Goal: Task Accomplishment & Management: Manage account settings

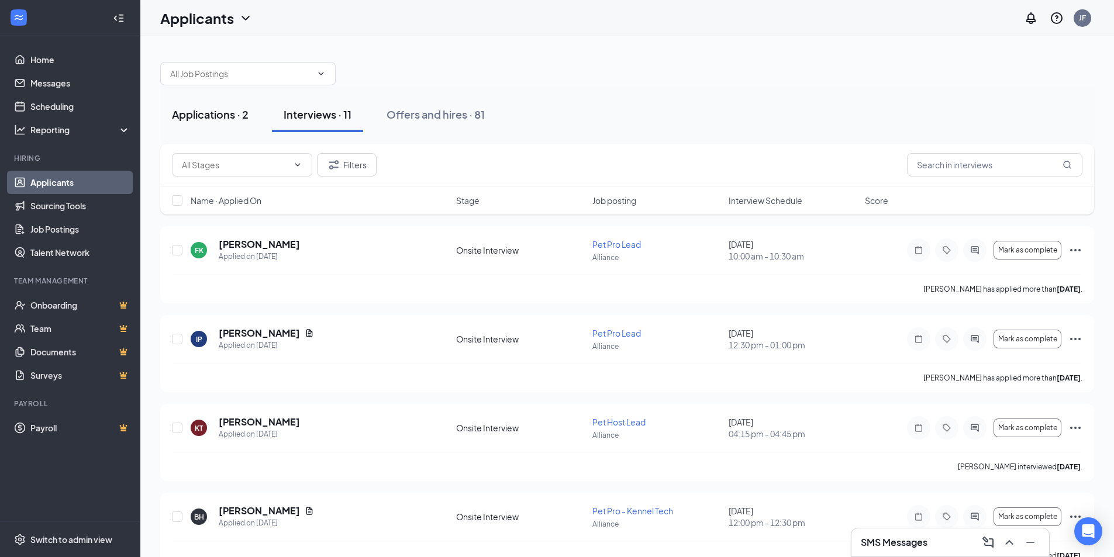
click at [244, 116] on div "Applications · 2" at bounding box center [210, 114] width 77 height 15
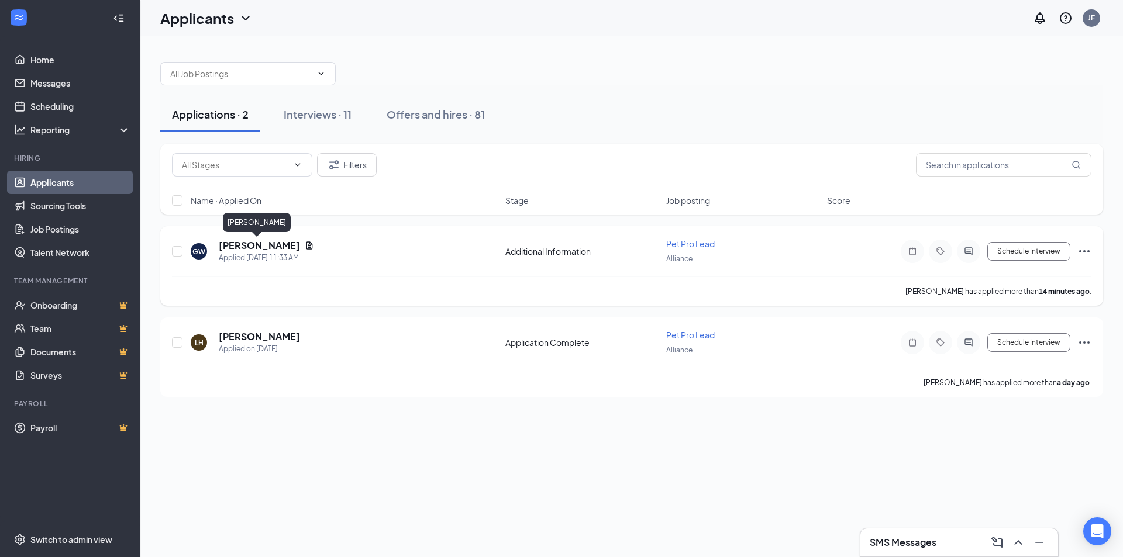
click at [226, 247] on h5 "[PERSON_NAME]" at bounding box center [259, 245] width 81 height 13
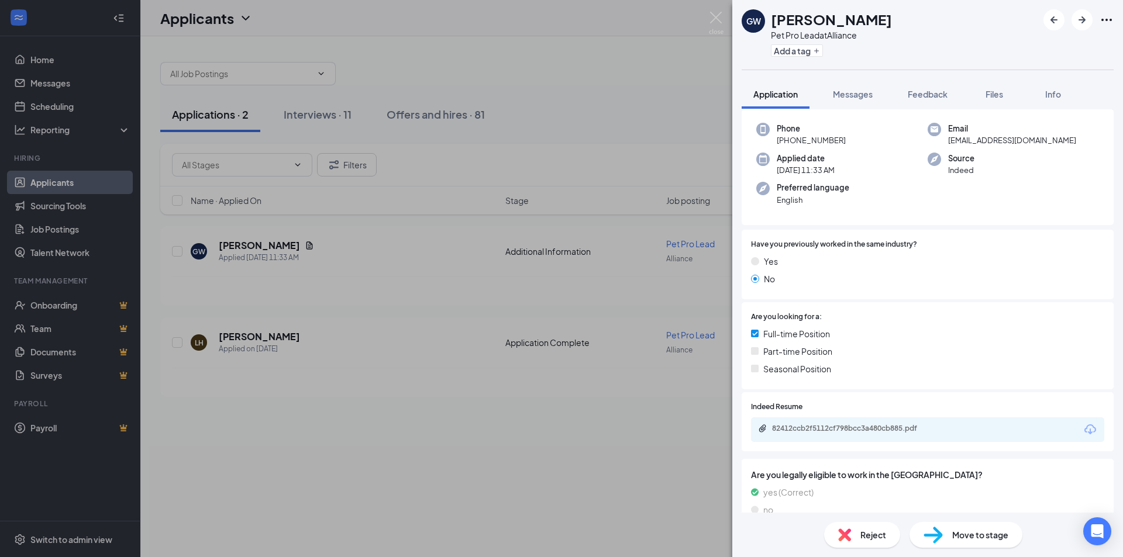
scroll to position [95, 0]
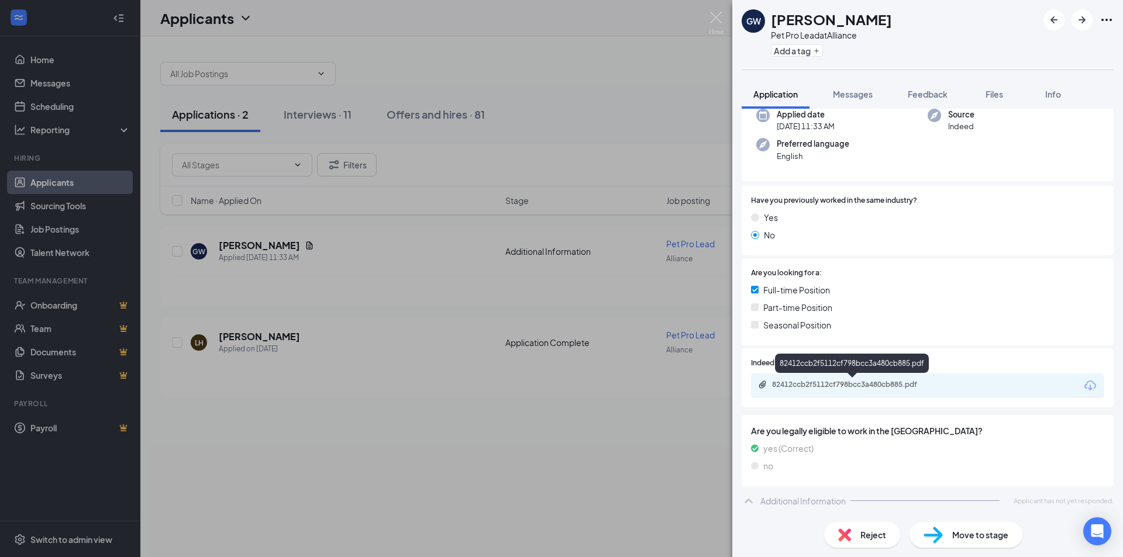
click at [875, 382] on div "82412ccb2f5112cf798bcc3a480cb885.pdf" at bounding box center [854, 384] width 164 height 9
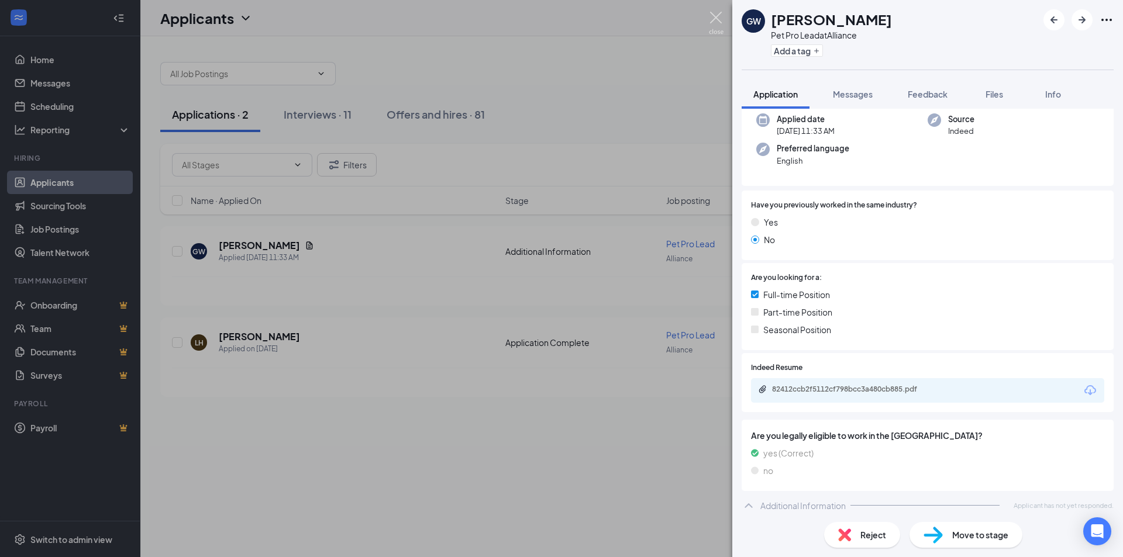
click at [721, 21] on img at bounding box center [716, 23] width 15 height 23
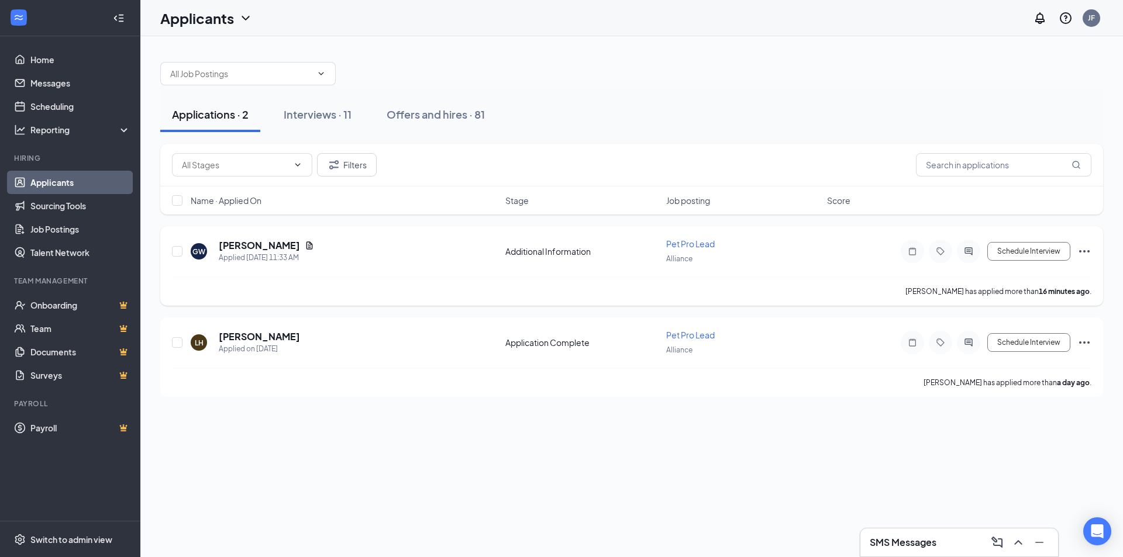
click at [976, 256] on div at bounding box center [968, 251] width 23 height 23
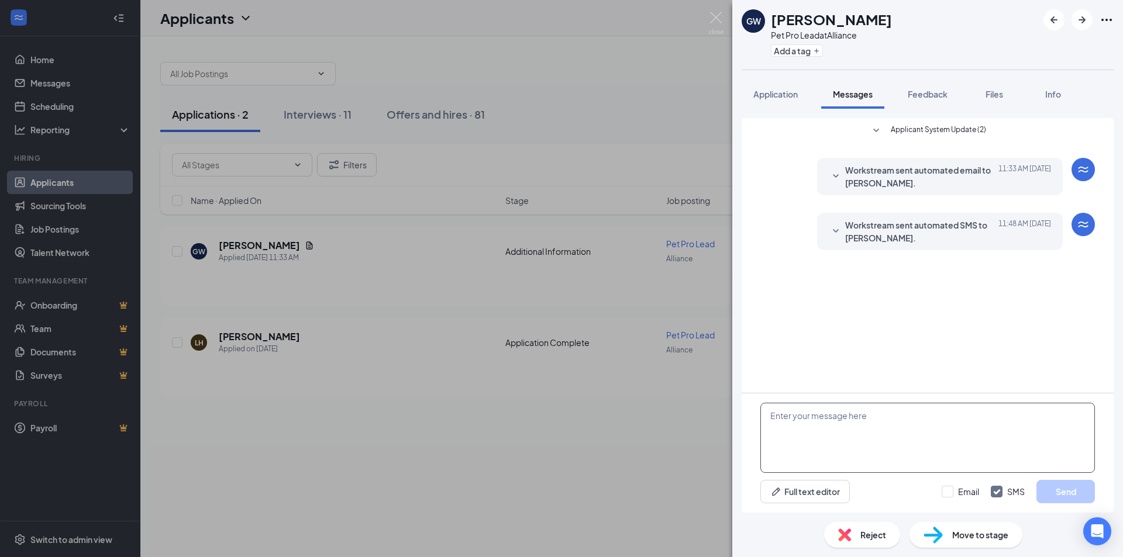
click at [874, 450] on textarea at bounding box center [927, 438] width 335 height 70
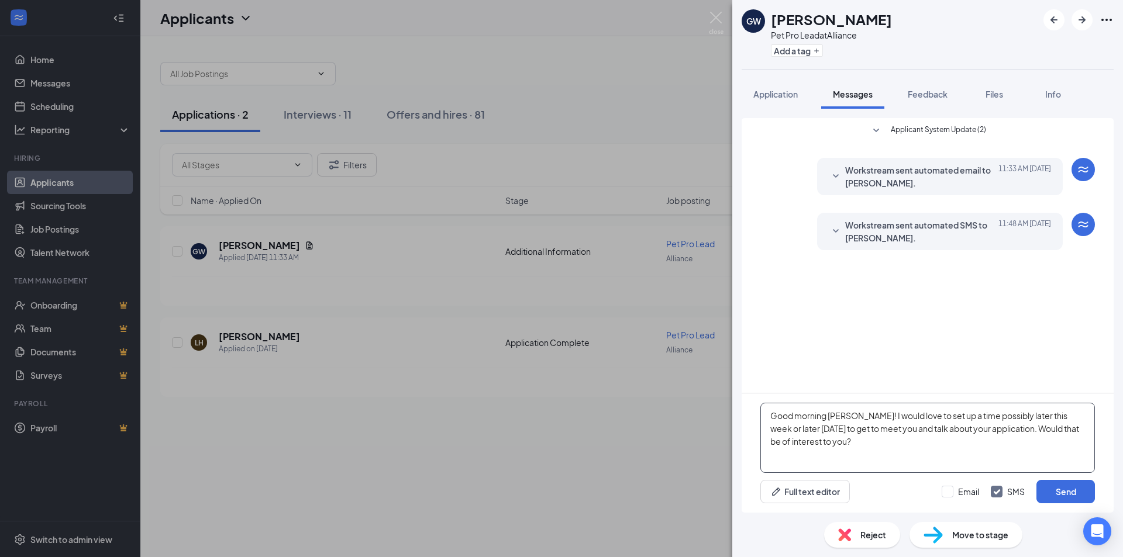
click at [1053, 419] on textarea "Good morning Grace! I would love to set up a time possibly later this week or l…" at bounding box center [927, 438] width 335 height 70
click at [1068, 422] on textarea "Good morning Grace! I would love to set up a time possibly later this week, or …" at bounding box center [927, 438] width 335 height 70
click at [812, 429] on textarea "Good morning Grace! I would love to set up a time possibly later this week, or …" at bounding box center [927, 438] width 335 height 70
click at [876, 451] on textarea "Good morning [PERSON_NAME]! I would love to set up a time possibly later this w…" at bounding box center [927, 438] width 335 height 70
type textarea "Good morning [PERSON_NAME]! I would love to set up a time possibly later this w…"
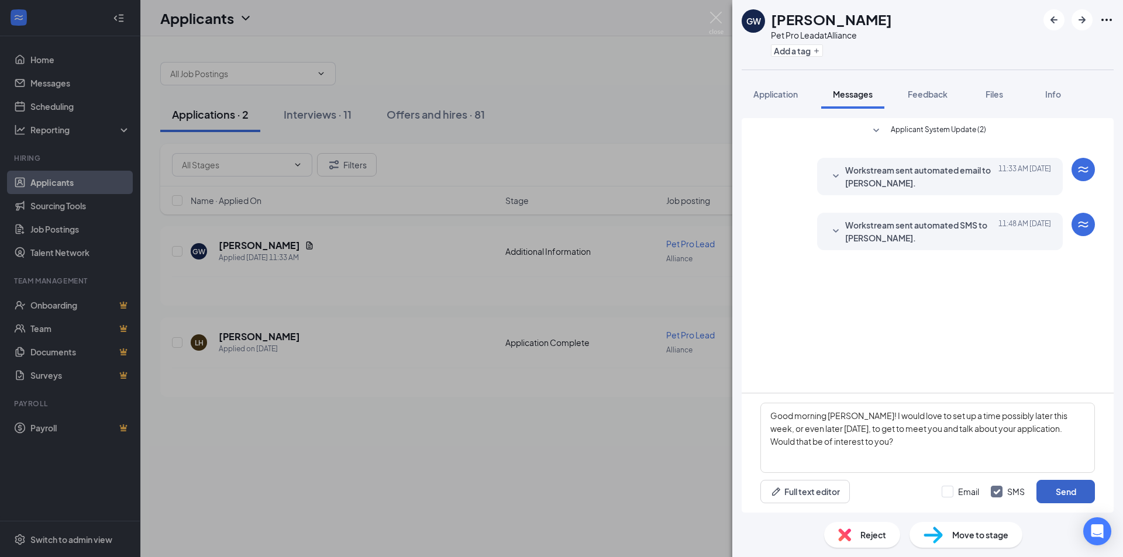
click at [1070, 492] on button "Send" at bounding box center [1065, 491] width 58 height 23
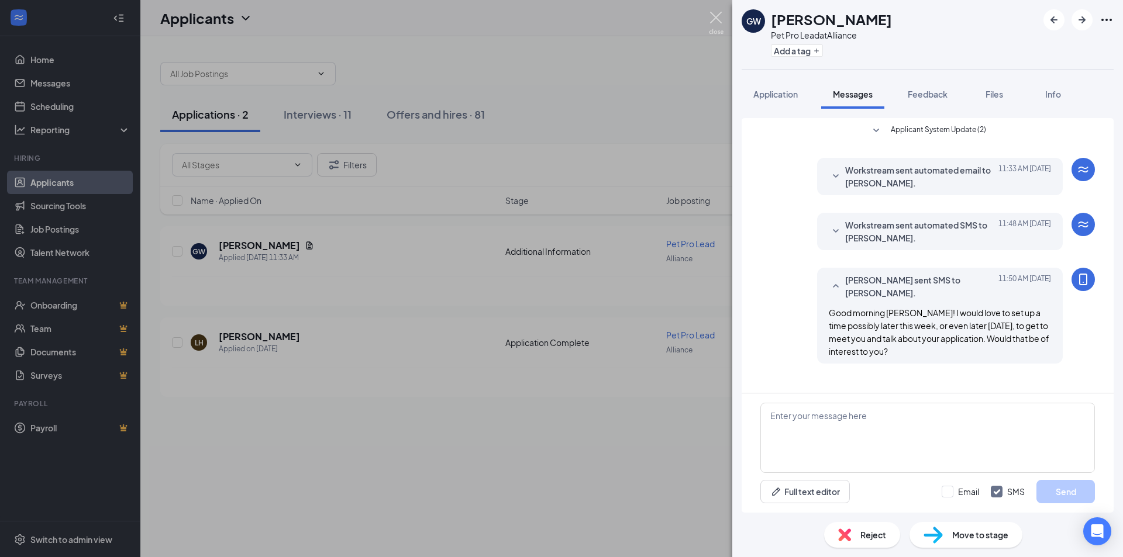
drag, startPoint x: 715, startPoint y: 23, endPoint x: 1015, endPoint y: 171, distance: 335.1
click at [715, 22] on img at bounding box center [716, 23] width 15 height 23
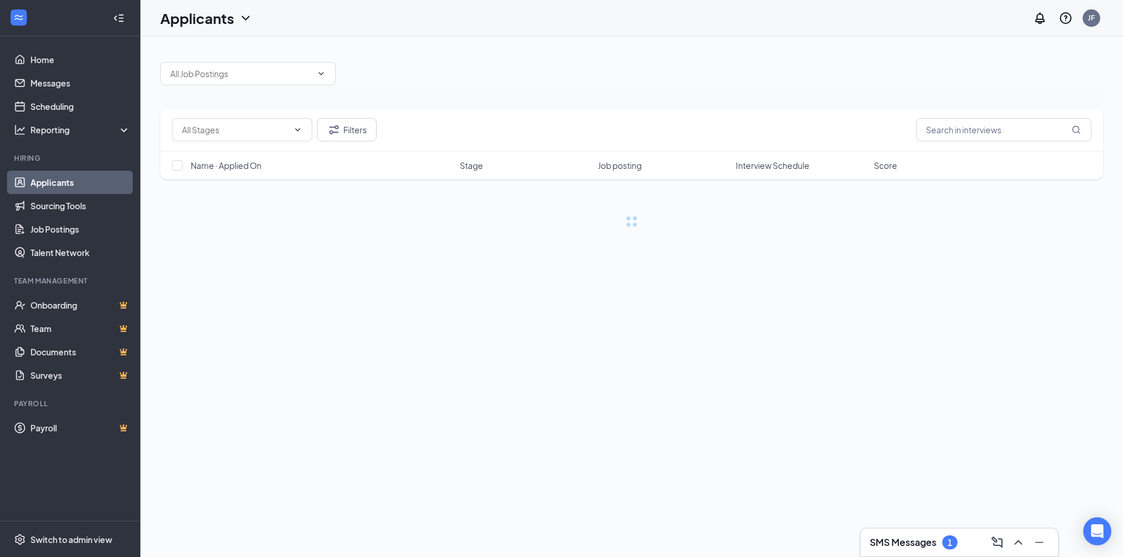
click at [954, 547] on div "1" at bounding box center [949, 543] width 15 height 14
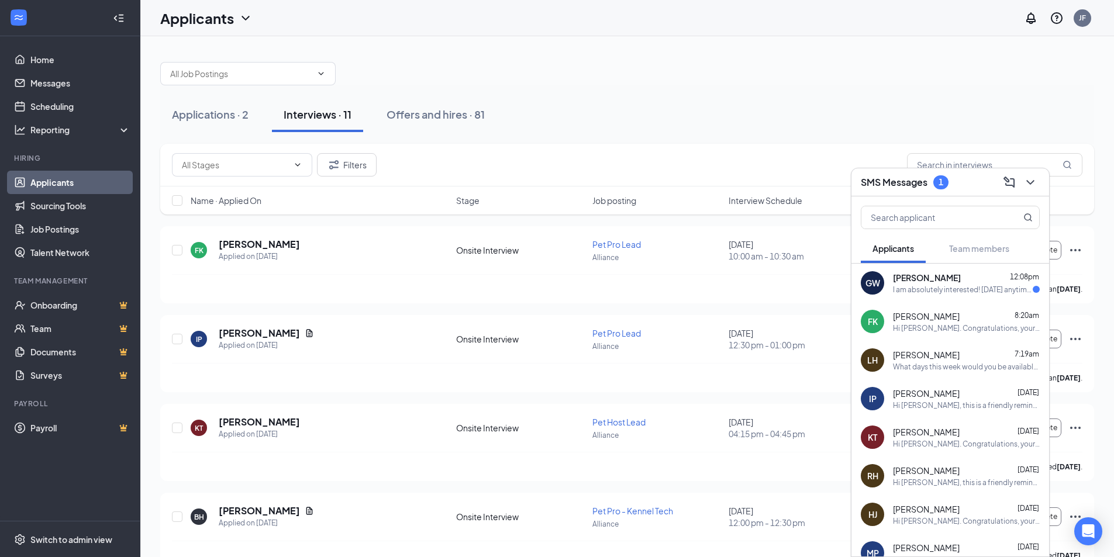
click at [987, 287] on div "I am absolutely interested! [DATE] anytime after noon would work for me!" at bounding box center [963, 290] width 140 height 10
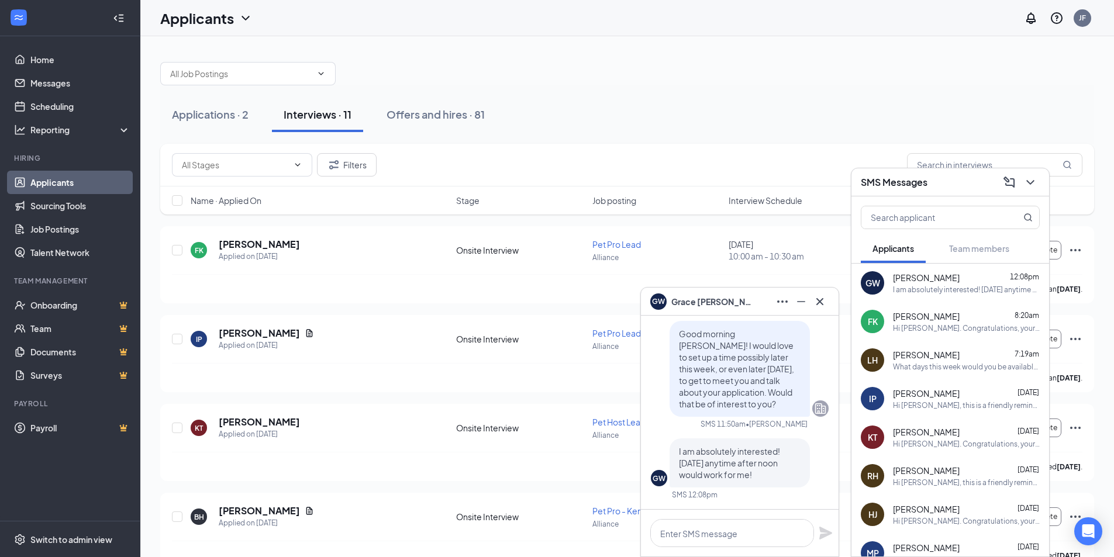
click at [721, 518] on div at bounding box center [740, 533] width 198 height 47
click at [727, 533] on textarea at bounding box center [732, 533] width 164 height 28
type textarea "A"
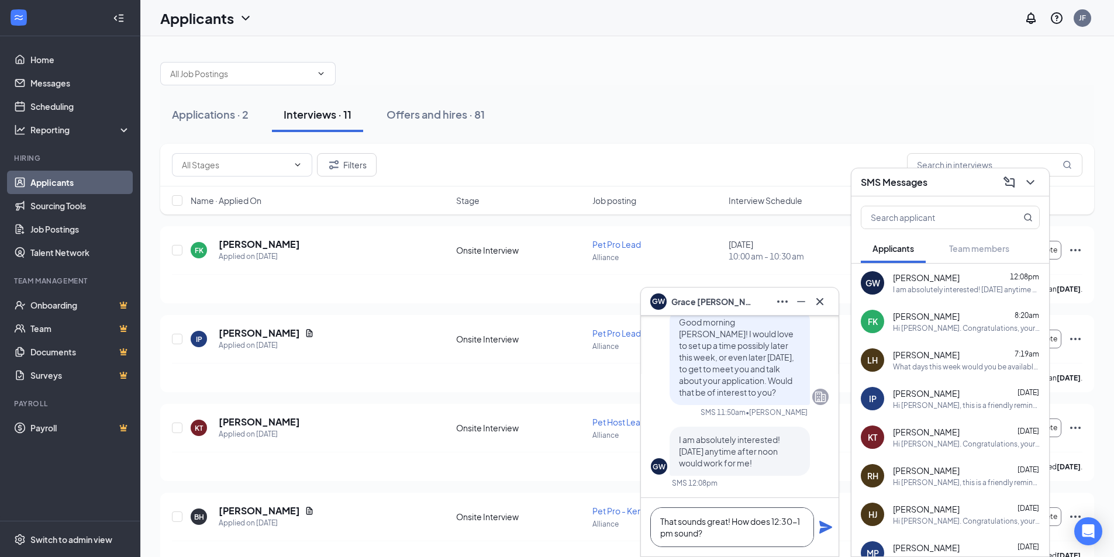
type textarea "That sounds great! How does 12:30-1 pm sound?"
click at [818, 522] on div "That sounds great! How does 12:30-1 pm sound?" at bounding box center [740, 527] width 198 height 58
click at [825, 525] on icon "Plane" at bounding box center [825, 527] width 13 height 13
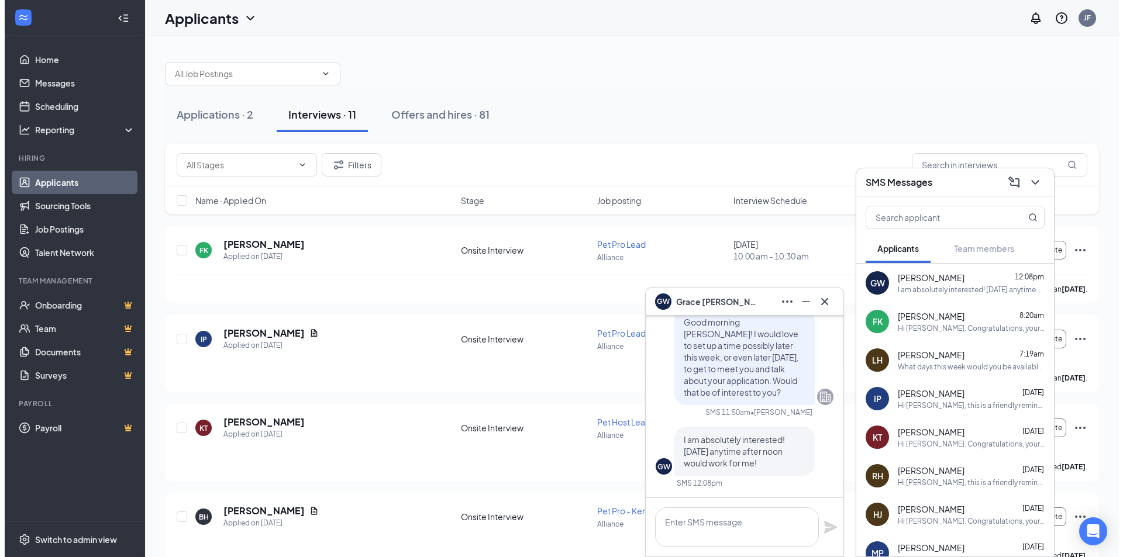
scroll to position [0, 0]
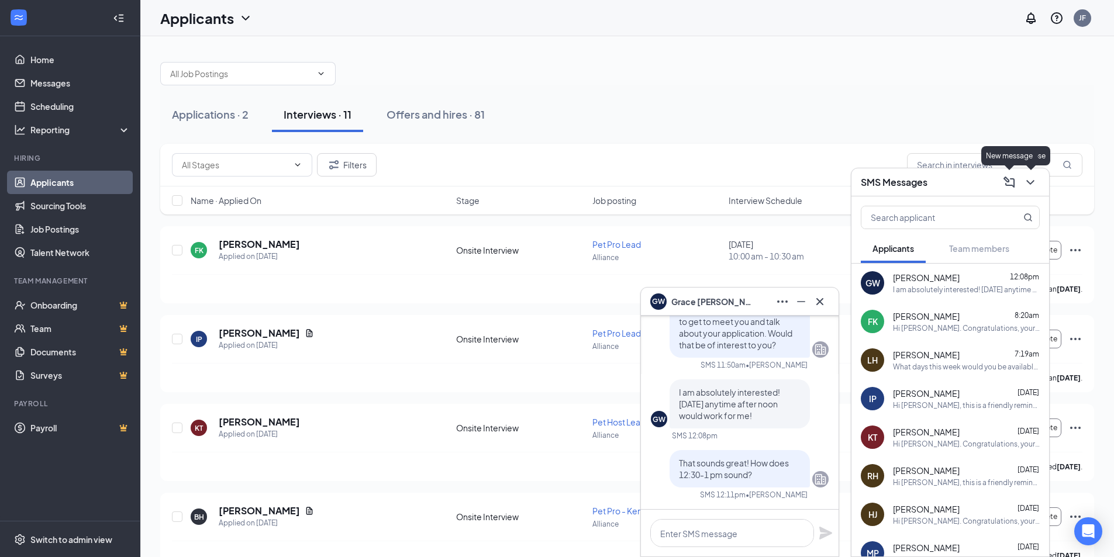
click at [1026, 181] on icon "ChevronDown" at bounding box center [1031, 182] width 14 height 14
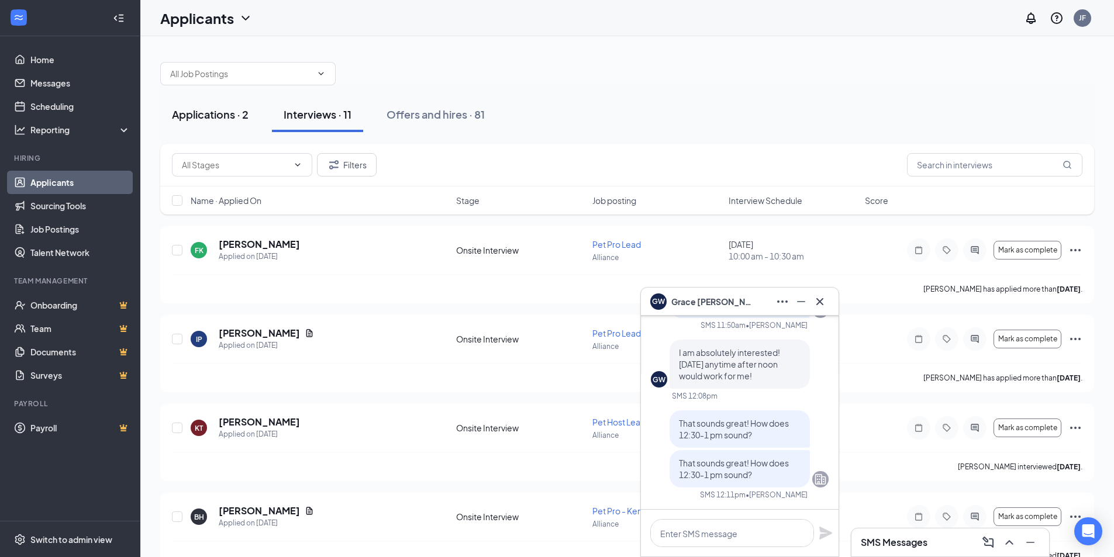
click at [224, 112] on div "Applications · 2" at bounding box center [210, 114] width 77 height 15
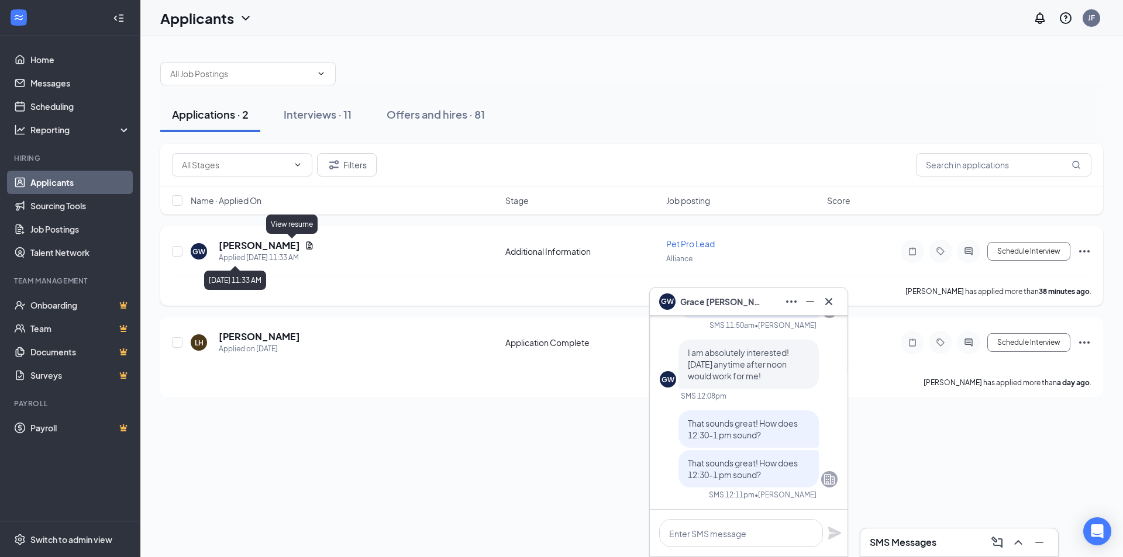
click at [305, 243] on icon "Document" at bounding box center [309, 245] width 9 height 9
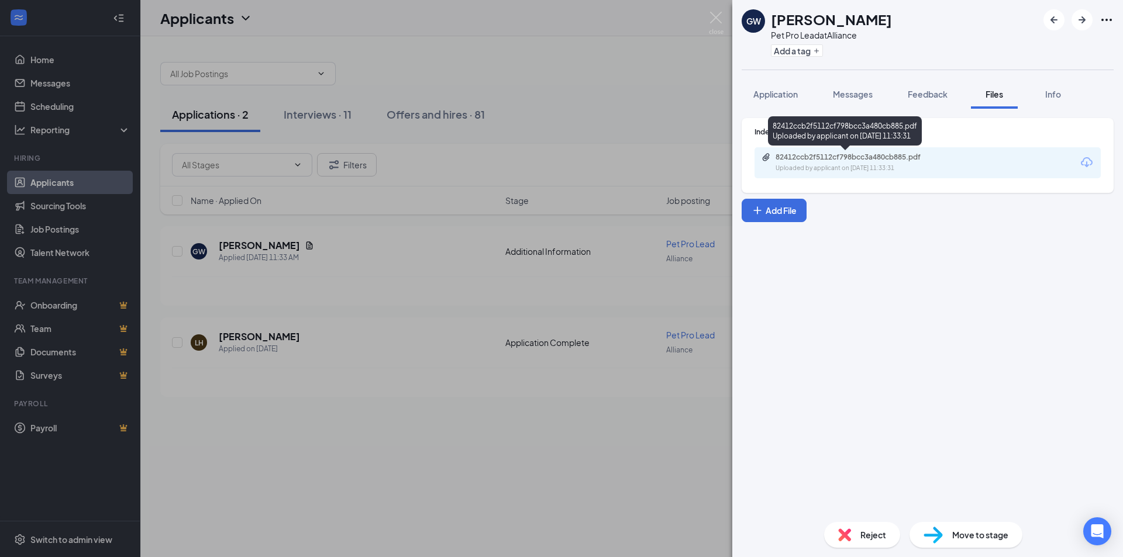
click at [874, 159] on div "82412ccb2f5112cf798bcc3a480cb885.pdf" at bounding box center [858, 157] width 164 height 9
click at [692, 27] on div "GW [PERSON_NAME] Pet Pro Lead at Alliance Add a tag Application Messages Feedba…" at bounding box center [561, 278] width 1123 height 557
click at [720, 18] on div "Applicants JF" at bounding box center [631, 18] width 983 height 36
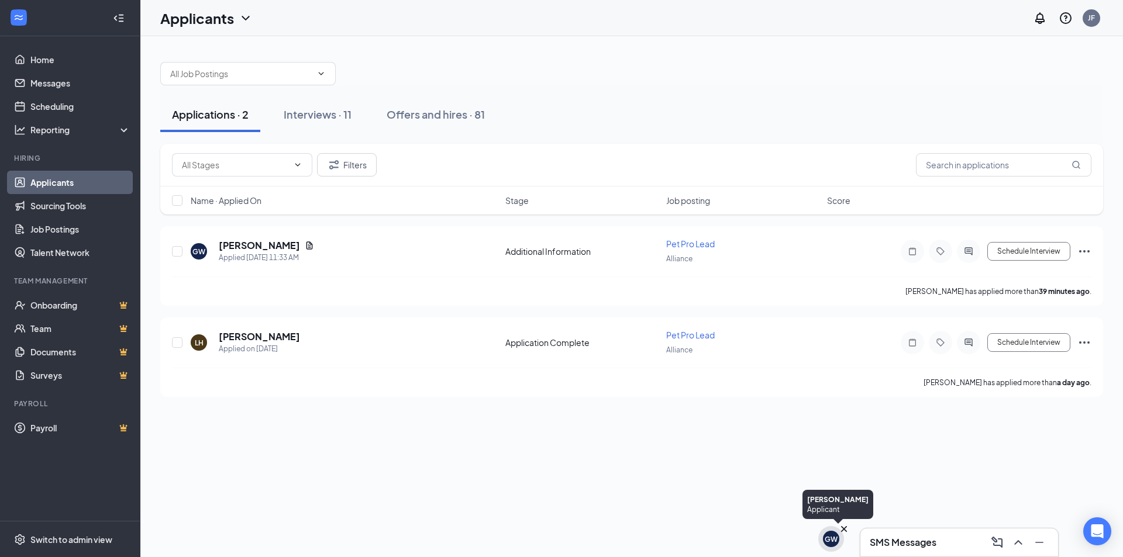
click at [842, 529] on icon "Cross" at bounding box center [844, 529] width 12 height 12
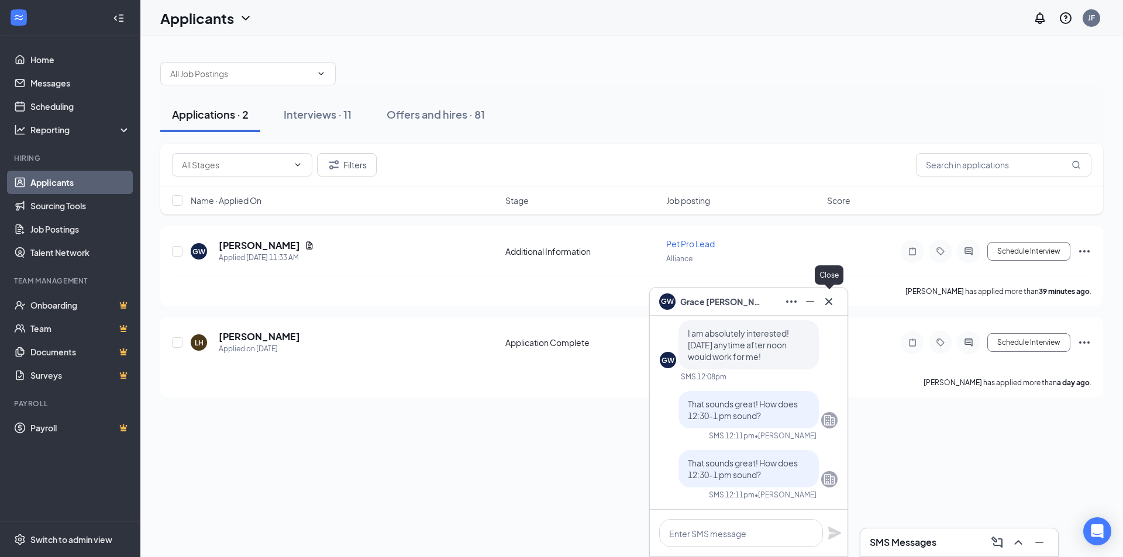
click at [829, 301] on icon "Cross" at bounding box center [828, 301] width 7 height 7
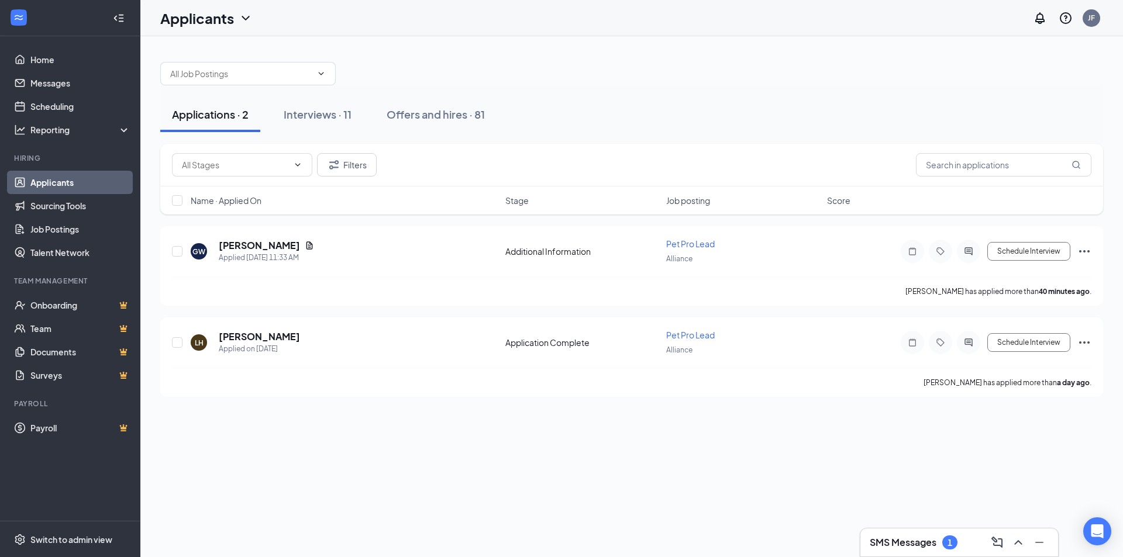
click at [907, 550] on div "SMS Messages 1" at bounding box center [959, 542] width 179 height 19
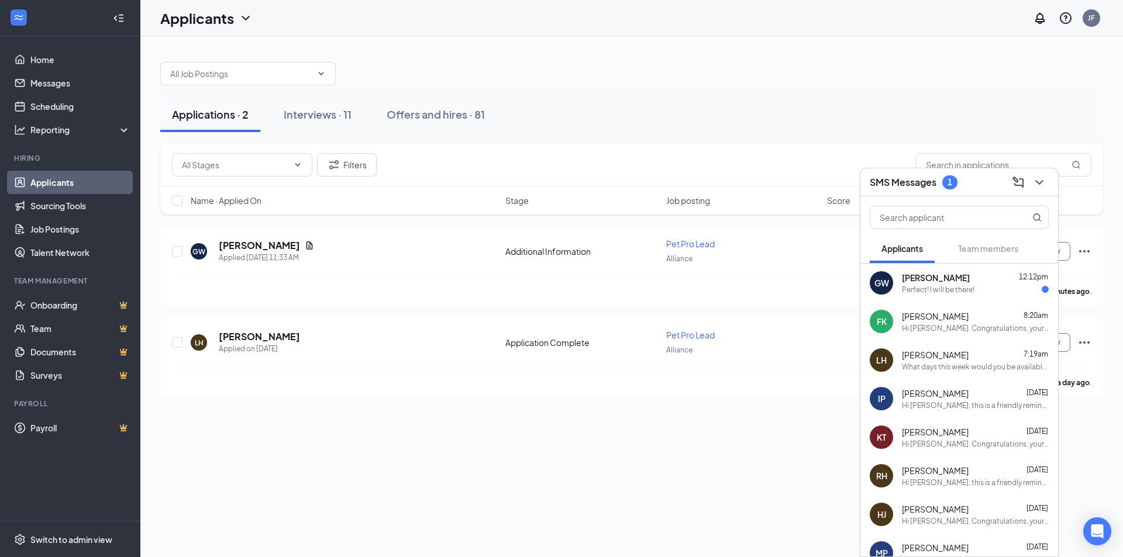
click at [953, 292] on div "Perfect! I will be there!" at bounding box center [938, 290] width 73 height 10
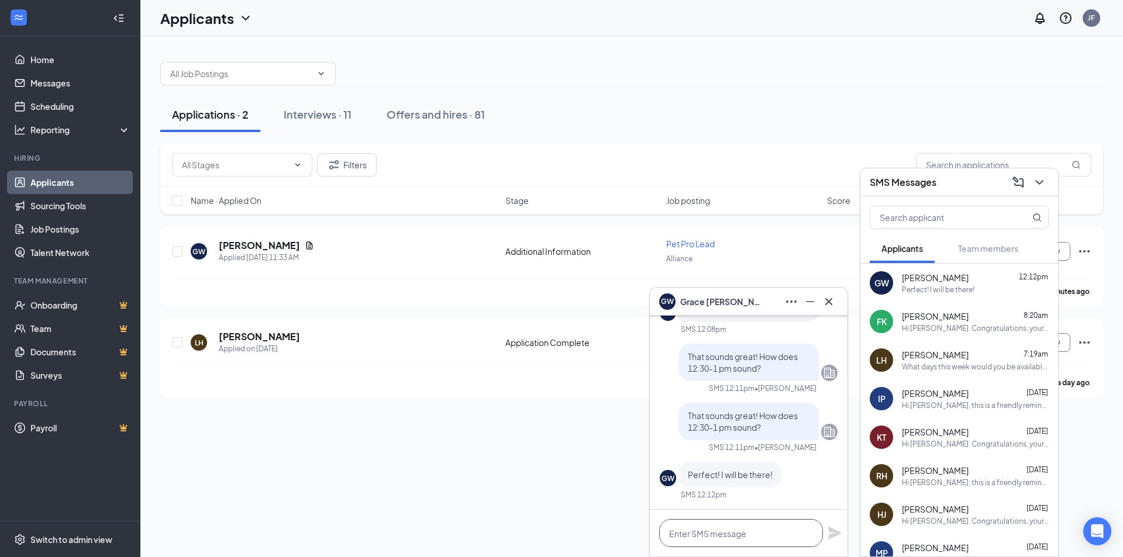
click at [702, 533] on textarea at bounding box center [741, 533] width 164 height 28
type textarea "I look forward to it, thank you!"
click at [832, 529] on icon "Plane" at bounding box center [834, 533] width 13 height 13
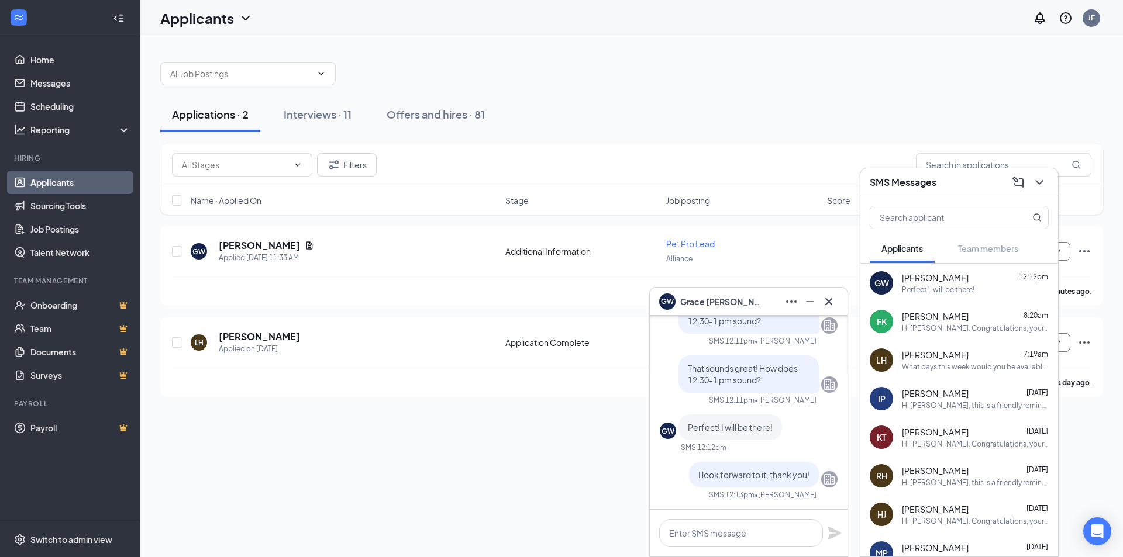
click at [831, 299] on icon "Cross" at bounding box center [829, 302] width 14 height 14
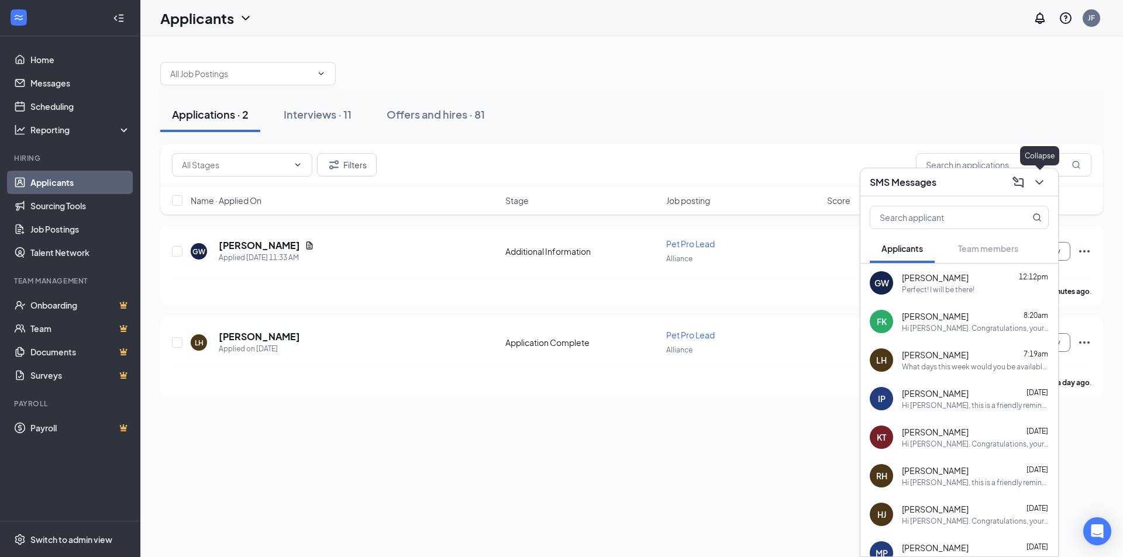
drag, startPoint x: 1044, startPoint y: 182, endPoint x: 962, endPoint y: 232, distance: 96.1
click at [1042, 183] on icon "ChevronDown" at bounding box center [1039, 182] width 14 height 14
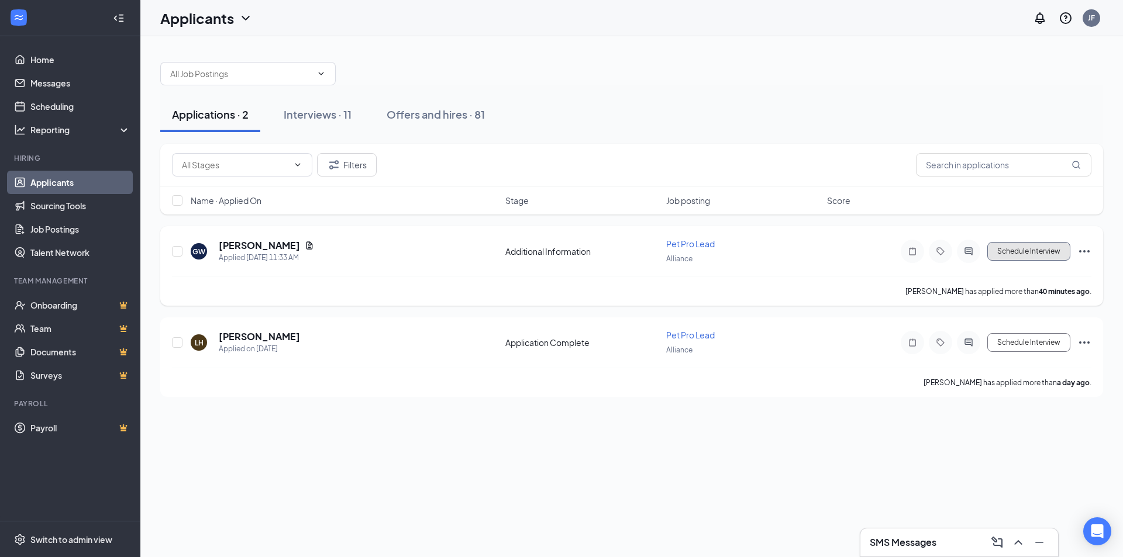
click at [1022, 242] on button "Schedule Interview" at bounding box center [1028, 251] width 83 height 19
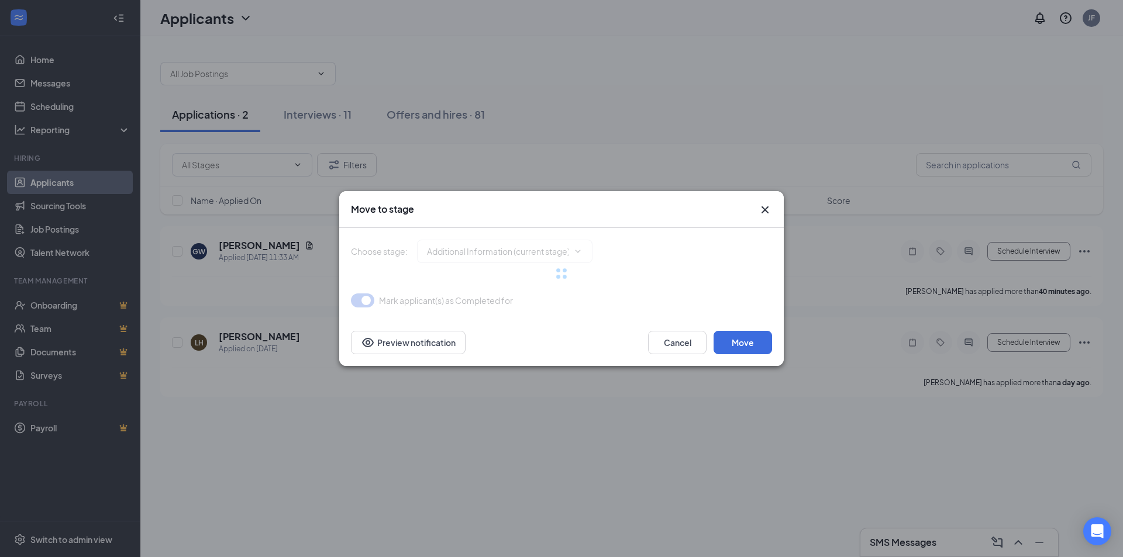
type input "Application Complete (next stage)"
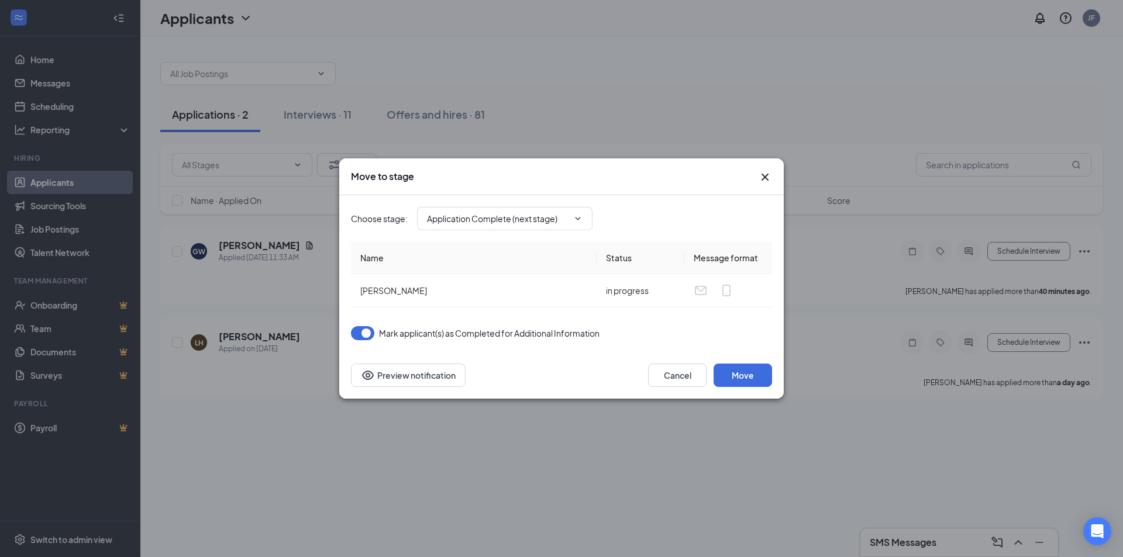
click at [760, 176] on icon "Cross" at bounding box center [765, 177] width 14 height 14
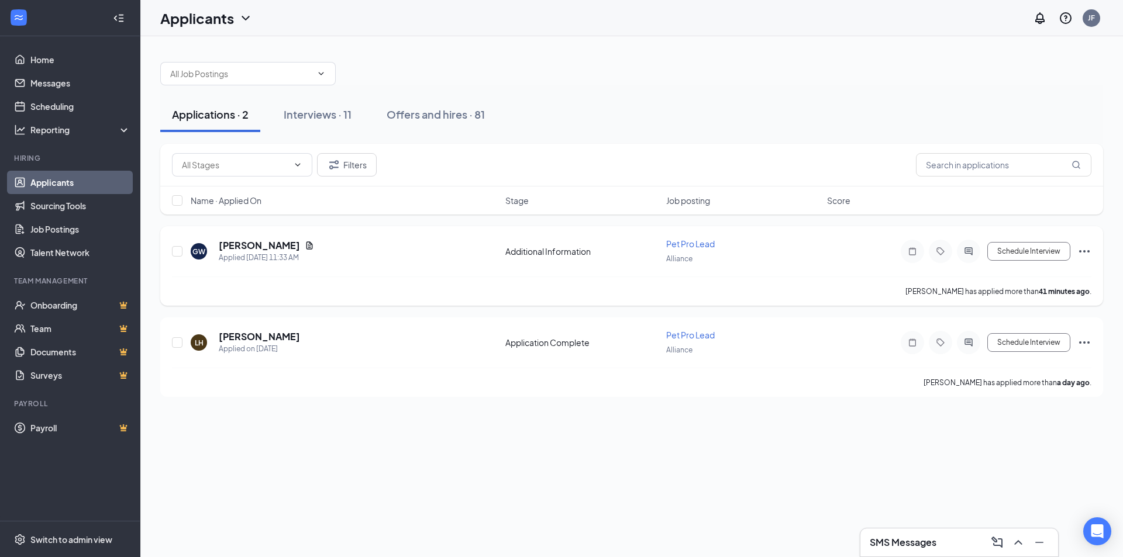
click at [1080, 253] on icon "Ellipses" at bounding box center [1084, 251] width 14 height 14
drag, startPoint x: 860, startPoint y: 262, endPoint x: 891, endPoint y: 258, distance: 31.3
click at [864, 261] on div "GW Grace Winkler Applied Today 11:33 AM Additional Information Pet Pro Lead All…" at bounding box center [631, 257] width 919 height 39
click at [1007, 250] on button "Schedule Interview" at bounding box center [1028, 251] width 83 height 19
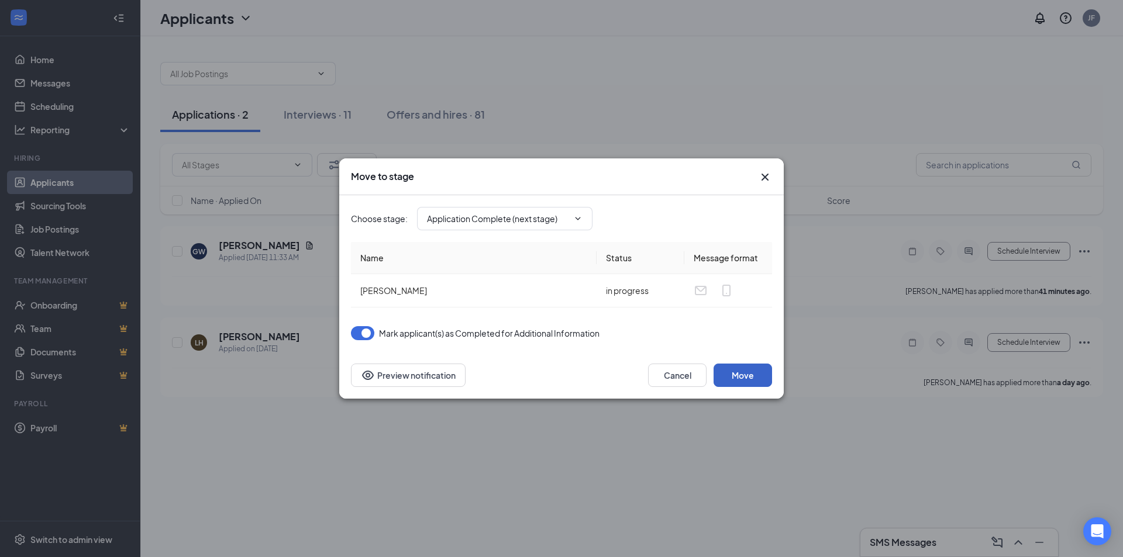
click at [745, 383] on button "Move" at bounding box center [743, 375] width 58 height 23
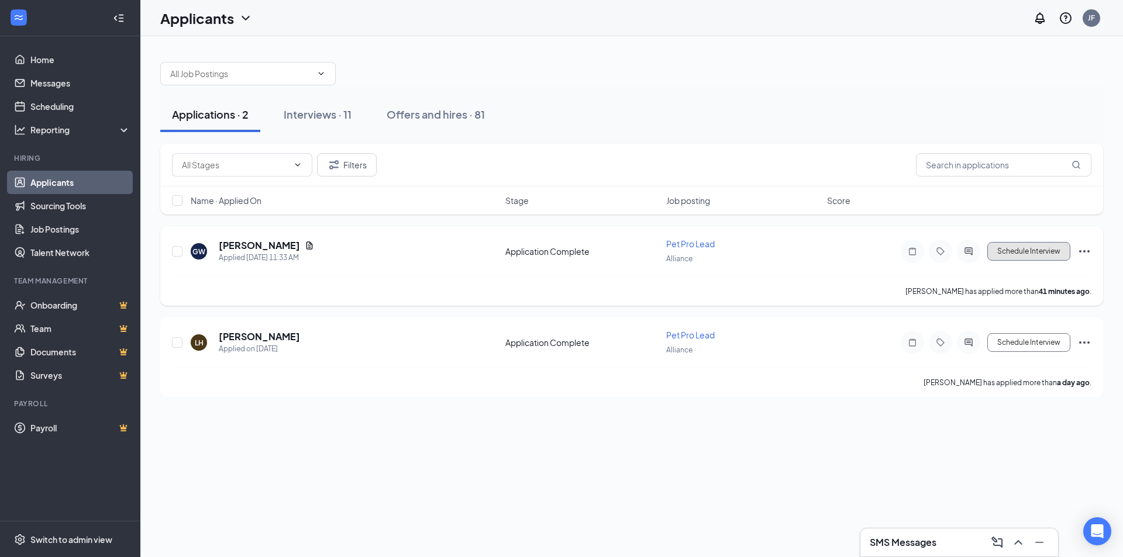
click at [1025, 256] on button "Schedule Interview" at bounding box center [1028, 251] width 83 height 19
type input "Onsite Interview (next stage)"
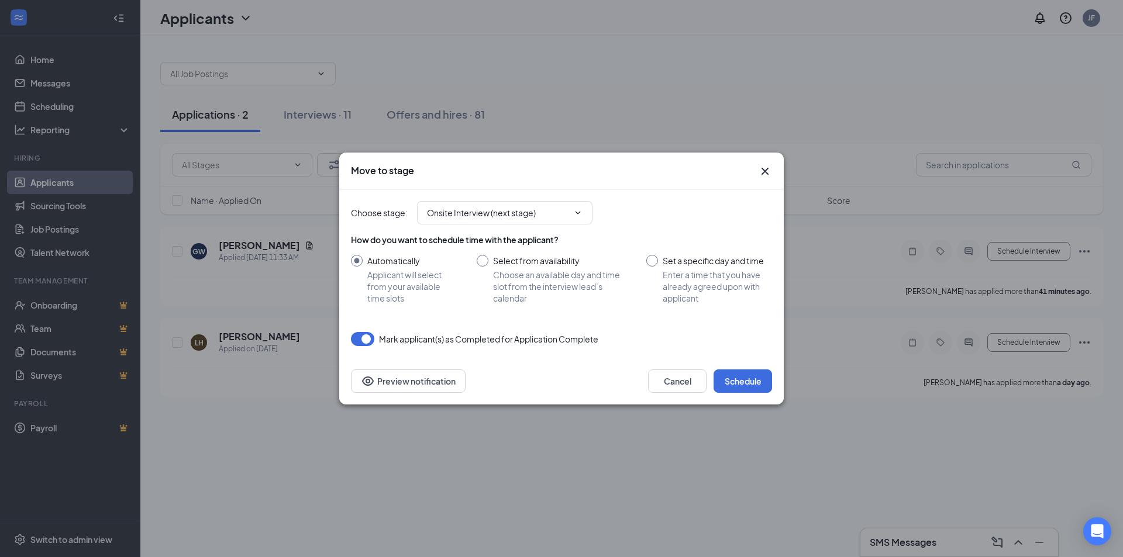
click at [692, 264] on input "Set a specific day and time Enter a time that you have already agreed upon with…" at bounding box center [709, 279] width 126 height 49
radio input "true"
radio input "false"
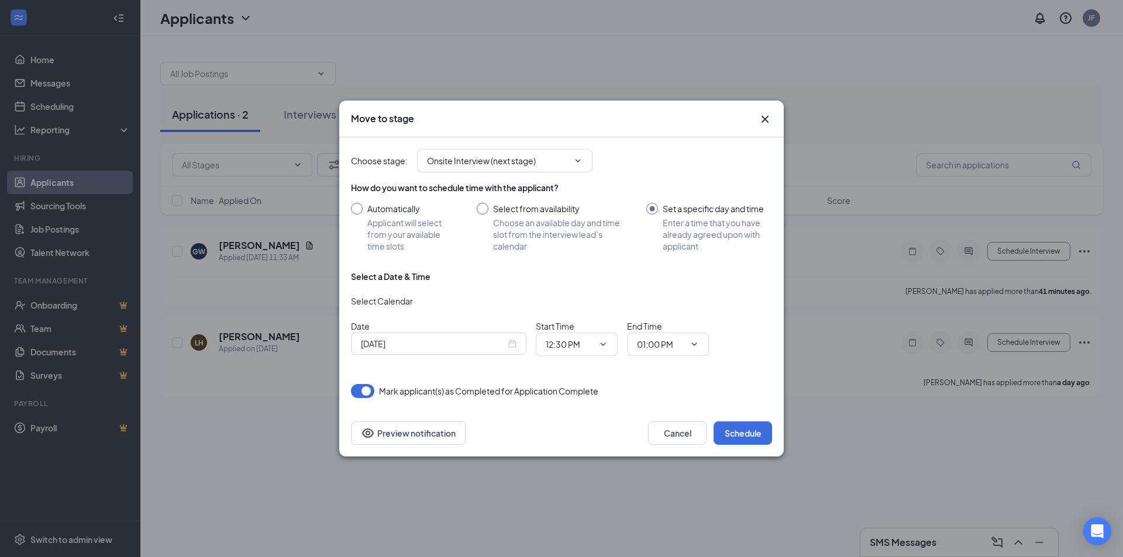
drag, startPoint x: 392, startPoint y: 346, endPoint x: 430, endPoint y: 344, distance: 38.6
click at [395, 344] on input "Sep 16, 2025" at bounding box center [433, 343] width 145 height 13
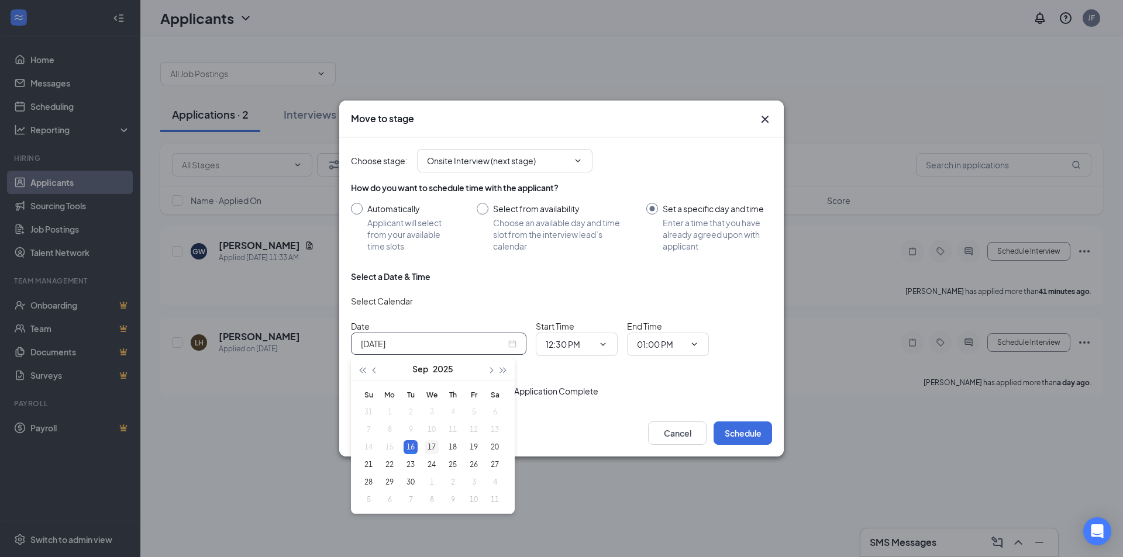
type input "Sep 17, 2025"
click at [429, 444] on div "17" at bounding box center [432, 447] width 14 height 14
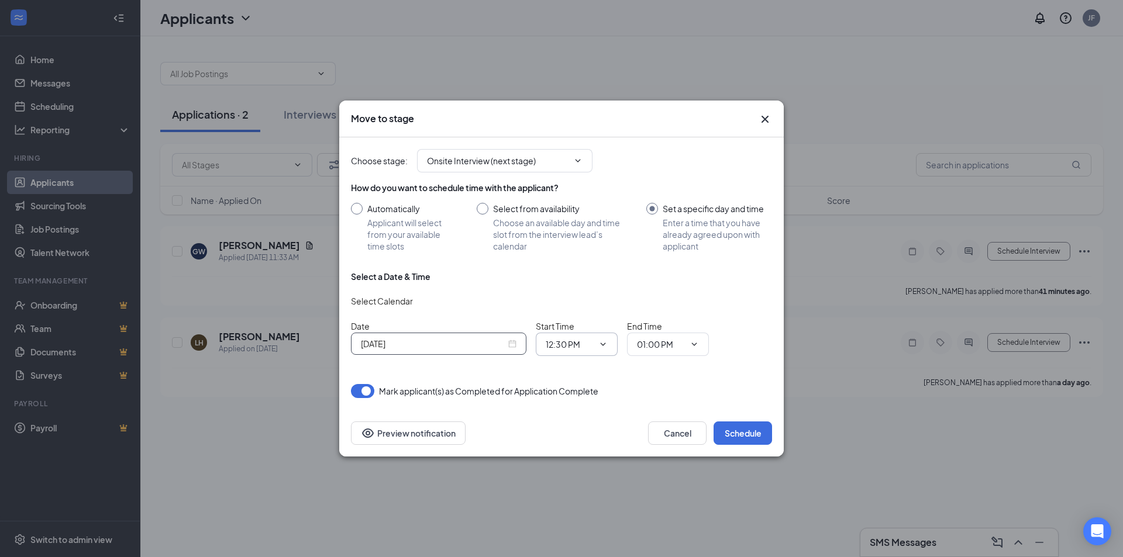
click at [601, 345] on icon "ChevronDown" at bounding box center [602, 344] width 9 height 9
click at [756, 428] on button "Schedule" at bounding box center [743, 433] width 58 height 23
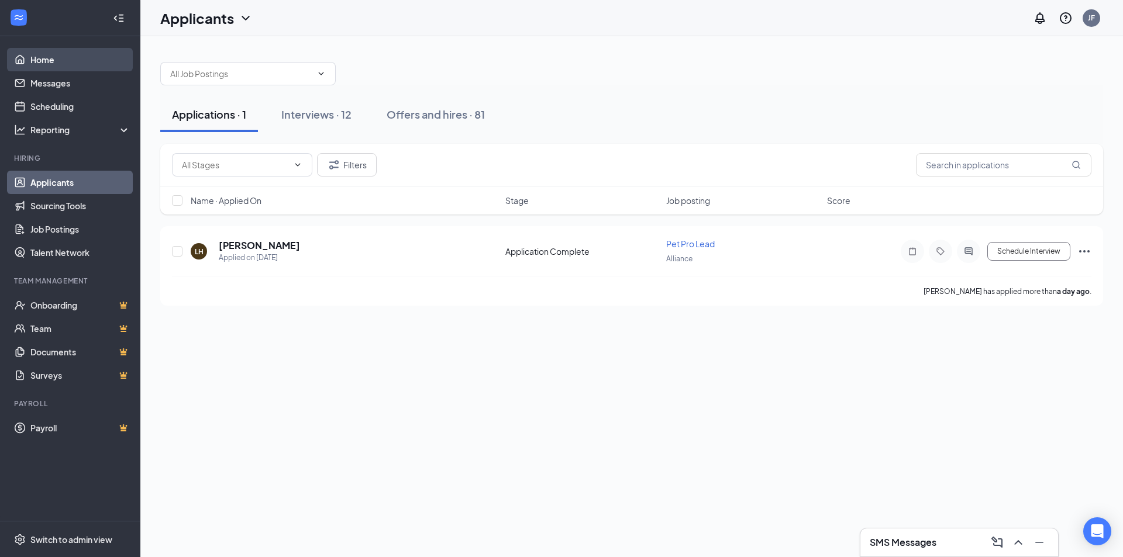
click at [71, 60] on link "Home" at bounding box center [80, 59] width 100 height 23
